Goal: Task Accomplishment & Management: Manage account settings

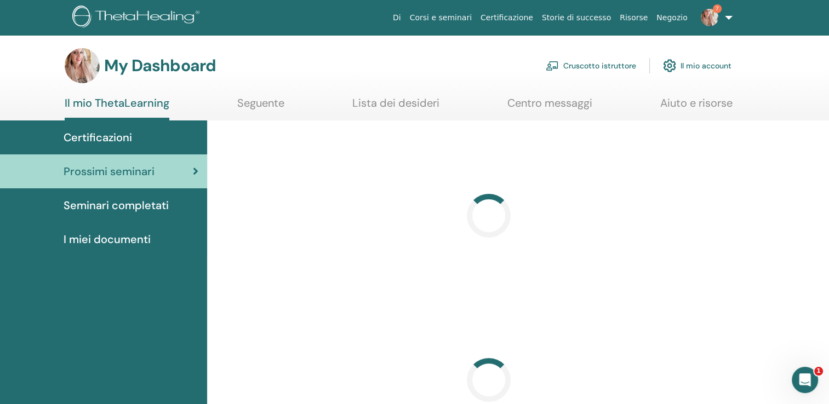
click at [599, 67] on link "Cruscotto istruttore" at bounding box center [591, 66] width 90 height 24
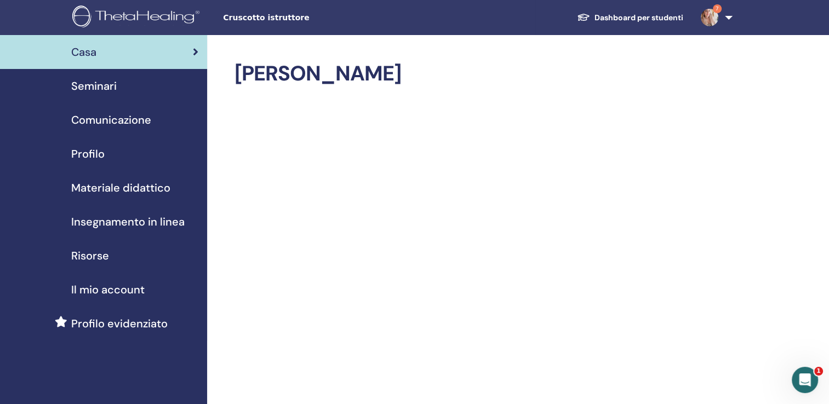
click at [94, 80] on span "Seminari" at bounding box center [93, 86] width 45 height 16
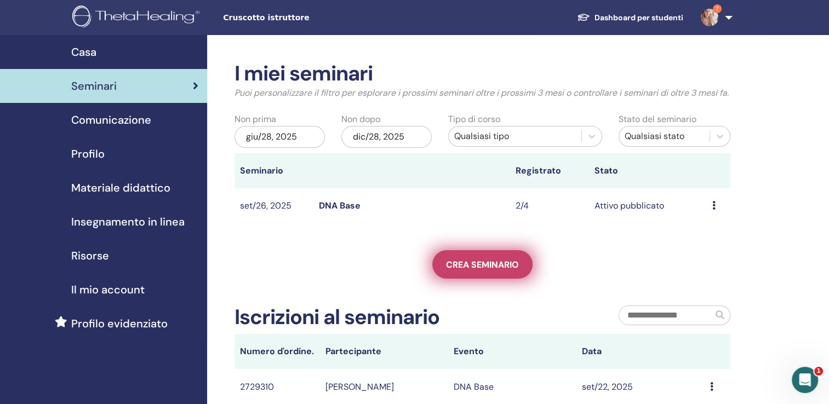
click at [496, 271] on span "Crea seminario" at bounding box center [482, 265] width 73 height 12
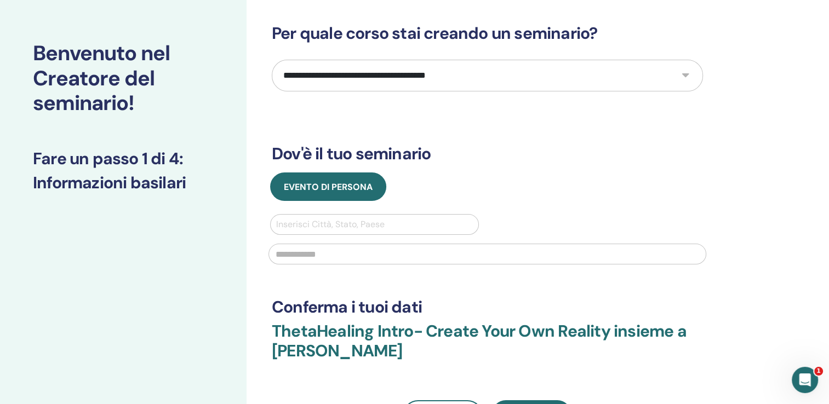
scroll to position [15, 0]
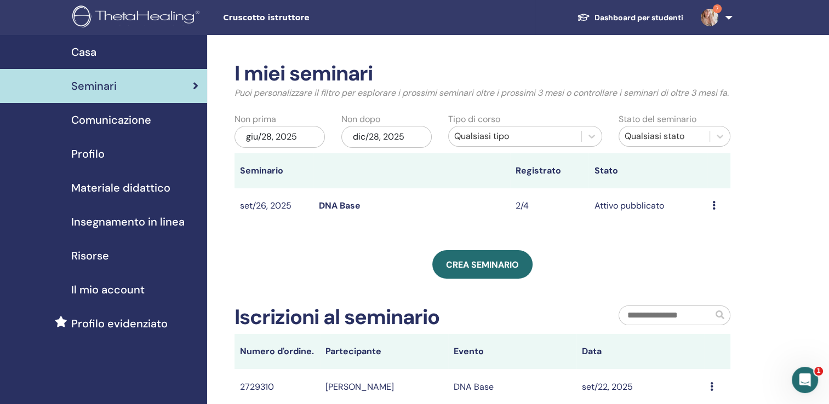
click at [713, 210] on icon at bounding box center [713, 205] width 3 height 9
click at [706, 265] on link "Partecipanti" at bounding box center [709, 262] width 49 height 12
click at [711, 216] on td "Anteprima Modificare Partecipanti Annulla" at bounding box center [719, 206] width 24 height 36
click at [711, 220] on td "Anteprima Modificare Partecipanti Annulla" at bounding box center [719, 206] width 24 height 36
click at [713, 210] on icon at bounding box center [713, 205] width 3 height 9
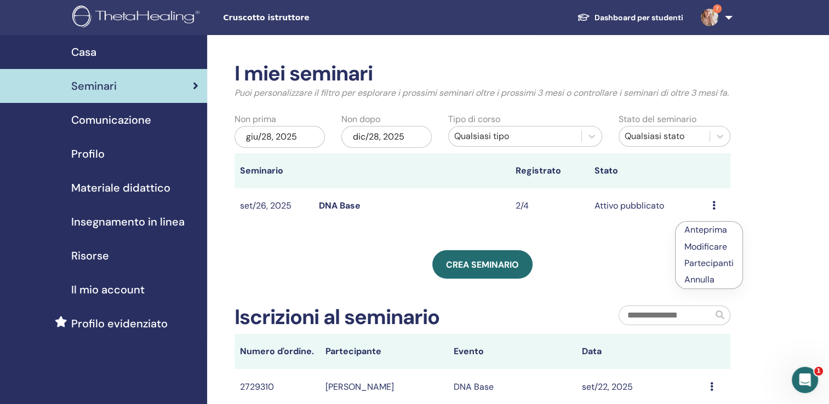
click at [703, 234] on link "Anteprima" at bounding box center [705, 230] width 43 height 12
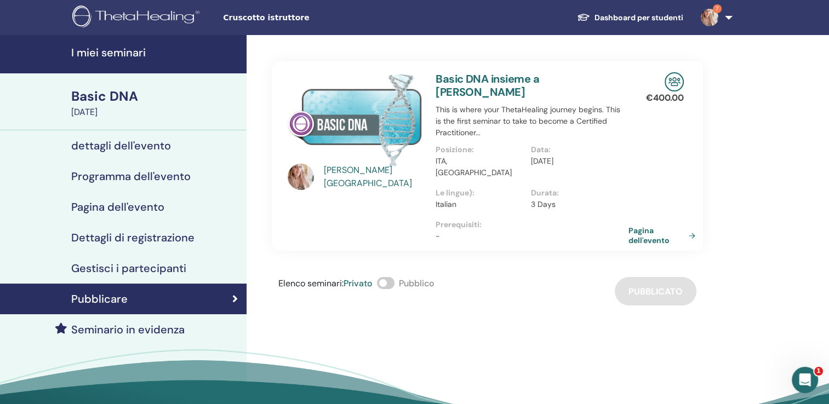
click at [648, 231] on link "Pagina dell'evento" at bounding box center [663, 236] width 71 height 20
